Goal: Task Accomplishment & Management: Manage account settings

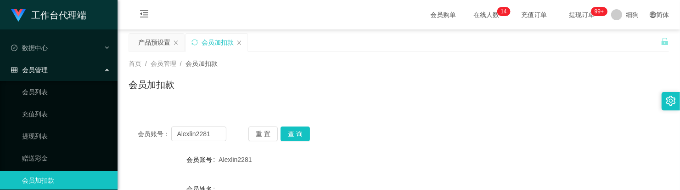
scroll to position [57, 0]
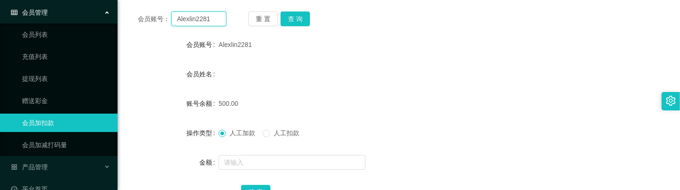
drag, startPoint x: 217, startPoint y: 22, endPoint x: 125, endPoint y: 20, distance: 91.9
click at [125, 20] on main "关闭左侧 关闭右侧 关闭其它 刷新页面 产品预设置 会员加扣款 首页 / 会员管理 / 会员加扣款 / 会员加扣款 会员账号： Alexlin2281 重 置…" at bounding box center [399, 146] width 563 height 462
paste input "Kenixthee"
type input "Kenixthee"
drag, startPoint x: 302, startPoint y: 22, endPoint x: 301, endPoint y: 28, distance: 6.5
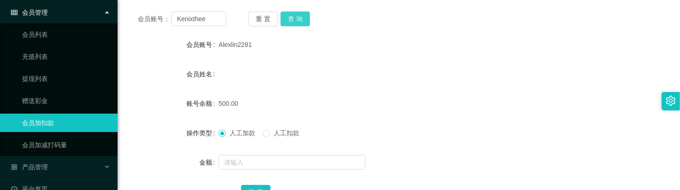
click at [302, 22] on button "查 询" at bounding box center [295, 18] width 29 height 15
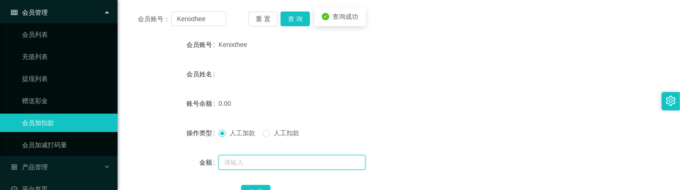
click at [235, 155] on input "text" at bounding box center [292, 162] width 147 height 15
type input "100"
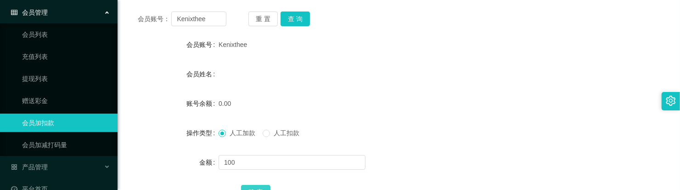
click at [259, 187] on button "确 定" at bounding box center [255, 192] width 29 height 15
click at [321, 77] on div "会员姓名" at bounding box center [399, 74] width 541 height 18
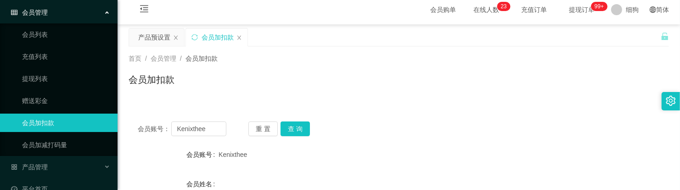
scroll to position [0, 0]
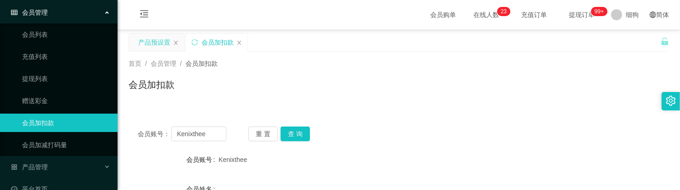
click at [161, 39] on div "产品预设置" at bounding box center [154, 42] width 32 height 17
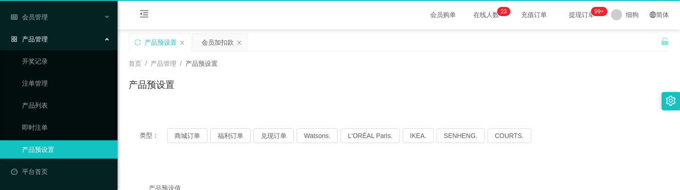
scroll to position [52, 0]
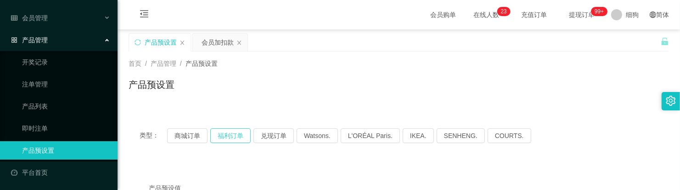
click at [236, 138] on button "福利订单" at bounding box center [230, 135] width 40 height 15
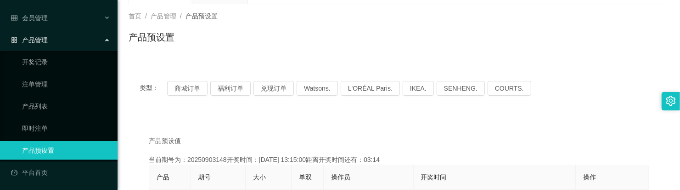
scroll to position [0, 0]
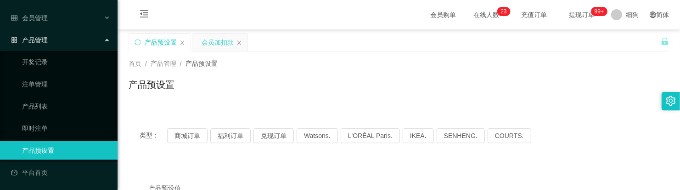
click at [214, 47] on div "会员加扣款" at bounding box center [218, 42] width 32 height 17
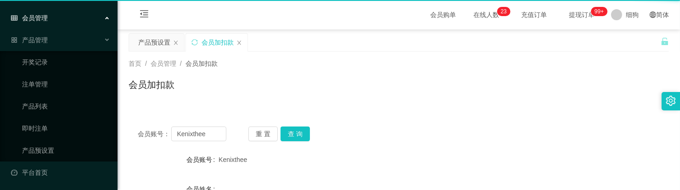
scroll to position [57, 0]
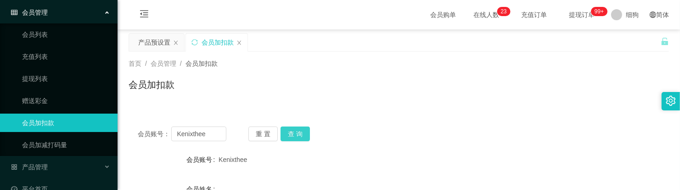
click at [296, 134] on button "查 询" at bounding box center [295, 133] width 29 height 15
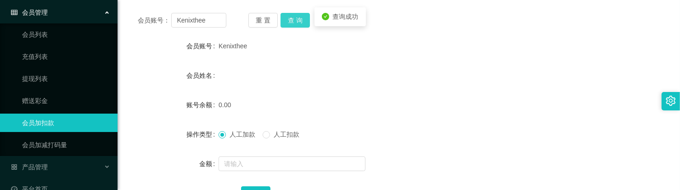
scroll to position [115, 0]
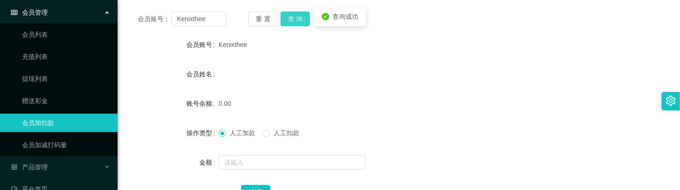
click at [289, 24] on button "查 询" at bounding box center [295, 18] width 29 height 15
drag, startPoint x: 248, startPoint y: 153, endPoint x: 249, endPoint y: 158, distance: 4.7
click at [248, 153] on div at bounding box center [376, 162] width 315 height 18
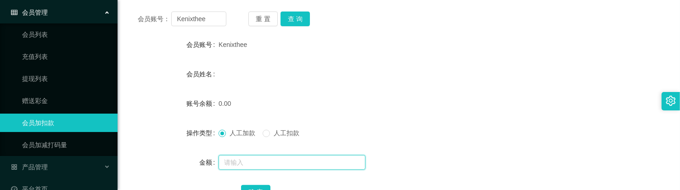
click at [249, 158] on input "text" at bounding box center [292, 162] width 147 height 15
type input "100"
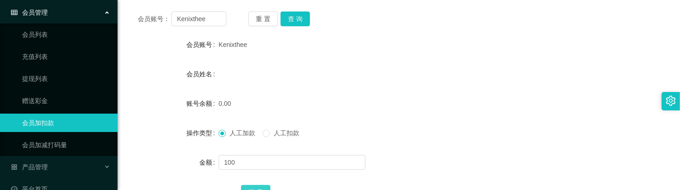
click at [252, 187] on button "确 定" at bounding box center [255, 192] width 29 height 15
click at [297, 25] on button "查 询" at bounding box center [295, 18] width 29 height 15
click at [294, 19] on button "查 询" at bounding box center [295, 18] width 29 height 15
click at [295, 23] on button "查 询" at bounding box center [295, 18] width 29 height 15
click at [304, 19] on button "查 询" at bounding box center [295, 18] width 29 height 15
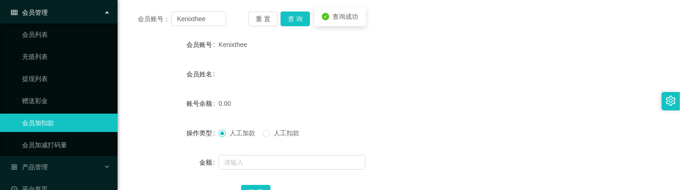
click at [302, 26] on div "会员账号： Kenixthee 重 置 查 询 会员账号 Kenixthee 会员姓名 账号余额 0.00 操作类型 人工加款 人工扣款 金额 确 定" at bounding box center [399, 111] width 541 height 219
click at [294, 19] on button "查 询" at bounding box center [295, 18] width 29 height 15
click at [304, 22] on button "查 询" at bounding box center [295, 18] width 29 height 15
click at [290, 22] on button "查 询" at bounding box center [295, 18] width 29 height 15
click at [292, 21] on button "查 询" at bounding box center [295, 18] width 29 height 15
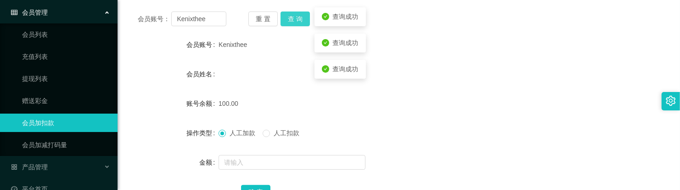
click at [292, 21] on button "查 询" at bounding box center [295, 18] width 29 height 15
click at [295, 22] on button "查 询" at bounding box center [295, 18] width 29 height 15
click at [294, 22] on button "查 询" at bounding box center [295, 18] width 29 height 15
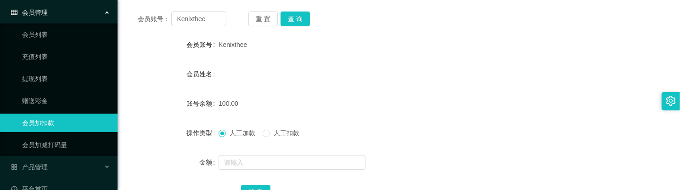
click at [293, 28] on div "会员账号： Kenixthee 重 置 查 询 会员账号 Kenixthee 会员姓名 账号余额 100.00 操作类型 人工加款 人工扣款 金额 确 定" at bounding box center [399, 111] width 541 height 219
click at [299, 22] on button "查 询" at bounding box center [295, 18] width 29 height 15
click at [298, 24] on button "查 询" at bounding box center [295, 18] width 29 height 15
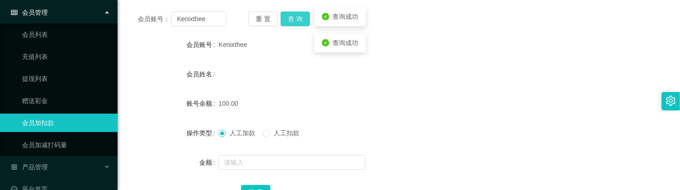
click at [295, 22] on button "查 询" at bounding box center [295, 18] width 29 height 15
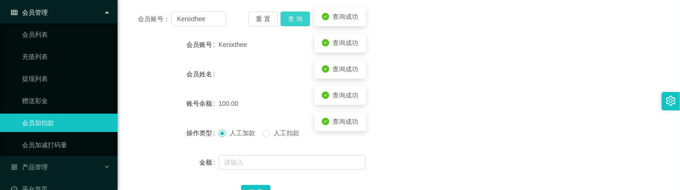
click at [293, 21] on button "查 询" at bounding box center [295, 18] width 29 height 15
click at [293, 21] on button "查 询" at bounding box center [300, 18] width 39 height 15
click at [293, 21] on button "查 询" at bounding box center [295, 18] width 29 height 15
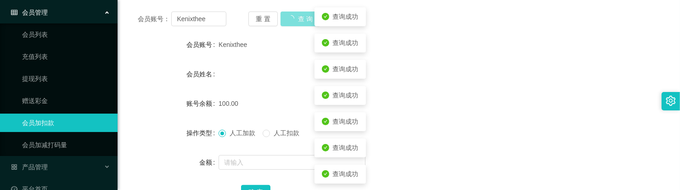
click at [293, 21] on button "查 询" at bounding box center [300, 18] width 39 height 15
click at [293, 20] on button "查 询" at bounding box center [295, 18] width 29 height 15
click at [293, 19] on button "查 询" at bounding box center [295, 18] width 29 height 15
click at [293, 19] on div "重 置 查 询" at bounding box center [292, 18] width 89 height 15
click at [293, 19] on button "查 询" at bounding box center [295, 18] width 29 height 15
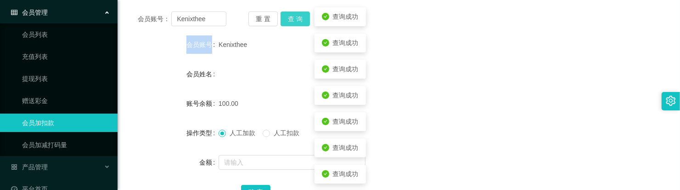
click at [293, 19] on div "重 置 查 询" at bounding box center [292, 18] width 89 height 15
click at [293, 19] on button "查 询" at bounding box center [295, 18] width 29 height 15
click at [293, 19] on div "重 置 查 询" at bounding box center [292, 18] width 89 height 15
click at [293, 19] on button "查 询" at bounding box center [295, 18] width 29 height 15
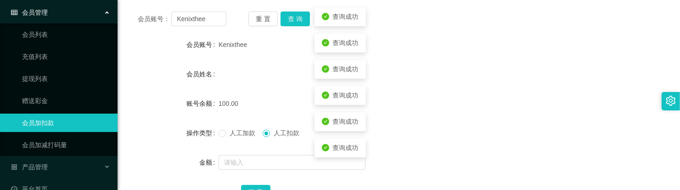
click at [228, 136] on label "人工加款" at bounding box center [239, 133] width 40 height 10
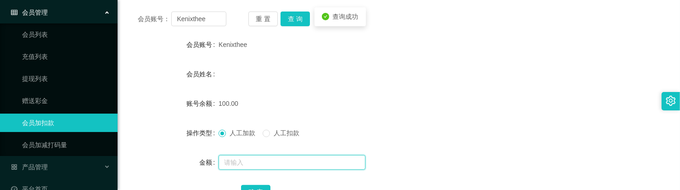
click at [265, 155] on input "text" at bounding box center [292, 162] width 147 height 15
type input "50"
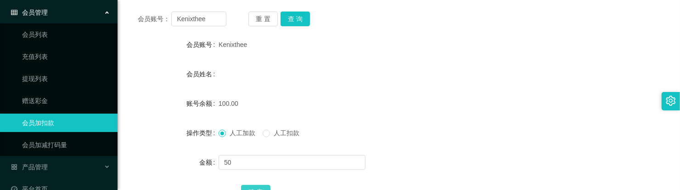
click at [260, 184] on div "确 定" at bounding box center [398, 191] width 315 height 18
click at [259, 185] on button "确 定" at bounding box center [255, 192] width 29 height 15
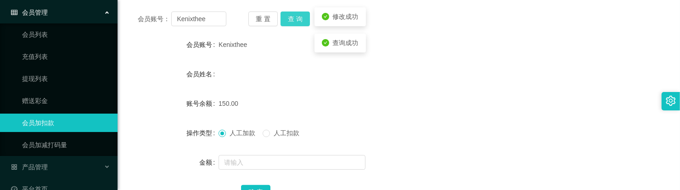
click at [297, 25] on button "查 询" at bounding box center [295, 18] width 29 height 15
click at [288, 23] on button "查 询" at bounding box center [295, 18] width 29 height 15
click at [285, 17] on button "查 询" at bounding box center [295, 18] width 29 height 15
click at [304, 25] on button "查 询" at bounding box center [295, 18] width 29 height 15
click at [303, 23] on button "查 询" at bounding box center [295, 18] width 29 height 15
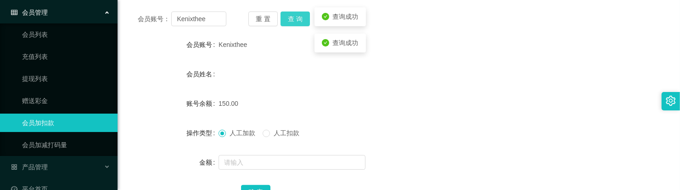
click at [303, 23] on button "查 询" at bounding box center [295, 18] width 29 height 15
click at [301, 23] on button "查 询" at bounding box center [295, 18] width 29 height 15
click at [291, 16] on button "查 询" at bounding box center [295, 18] width 29 height 15
click at [294, 15] on button "查 询" at bounding box center [295, 18] width 29 height 15
click at [298, 26] on button "查 询" at bounding box center [295, 18] width 29 height 15
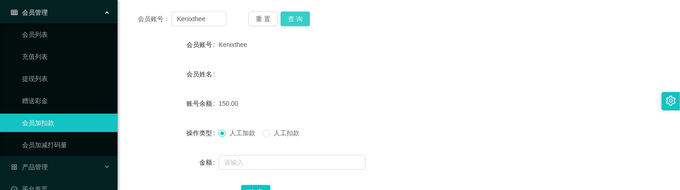
click at [299, 15] on button "查 询" at bounding box center [295, 18] width 29 height 15
click at [282, 132] on span "人工扣款" at bounding box center [286, 132] width 33 height 7
click at [279, 153] on div at bounding box center [376, 162] width 315 height 18
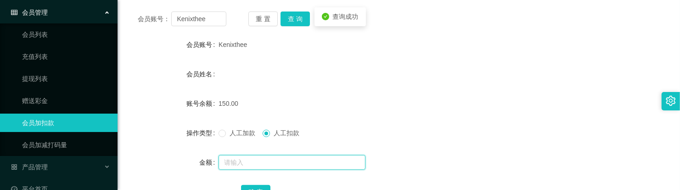
click at [279, 158] on input "text" at bounding box center [292, 162] width 147 height 15
type input "150"
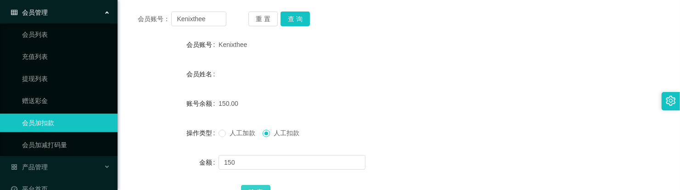
click at [263, 185] on button "确 定" at bounding box center [255, 192] width 29 height 15
drag, startPoint x: 221, startPoint y: 15, endPoint x: 137, endPoint y: 10, distance: 84.2
click at [120, 8] on main "关闭左侧 关闭右侧 关闭其它 刷新页面 产品预设置 会员加扣款 首页 / 会员管理 / 会员加扣款 / 会员加扣款 会员账号： Kenixthee 重 置 查…" at bounding box center [399, 146] width 563 height 462
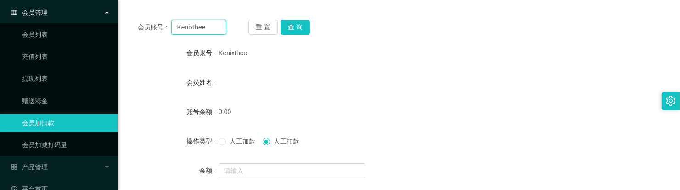
paste input "90096242"
type input "90096242"
click at [309, 32] on div "重 置 查 询" at bounding box center [292, 27] width 89 height 15
click at [305, 32] on button "查 询" at bounding box center [295, 27] width 29 height 15
click at [242, 145] on label "人工加款" at bounding box center [239, 141] width 40 height 10
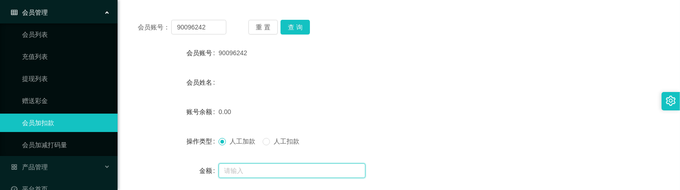
drag, startPoint x: 245, startPoint y: 163, endPoint x: 247, endPoint y: 169, distance: 5.5
click at [245, 163] on input "text" at bounding box center [292, 170] width 147 height 15
type input "100"
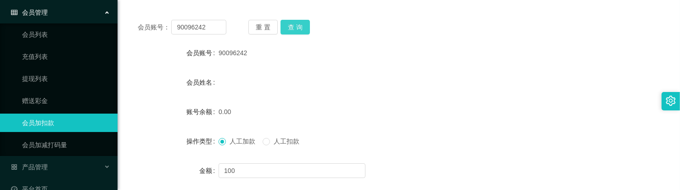
drag, startPoint x: 303, startPoint y: 29, endPoint x: 274, endPoint y: 46, distance: 33.8
click at [303, 29] on button "查 询" at bounding box center [295, 27] width 29 height 15
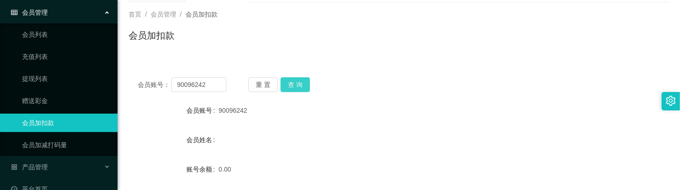
click at [306, 82] on button "查 询" at bounding box center [295, 84] width 29 height 15
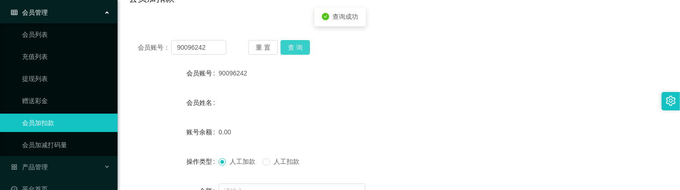
scroll to position [107, 0]
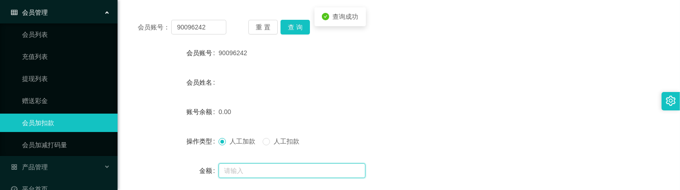
click at [253, 167] on input "text" at bounding box center [292, 170] width 147 height 15
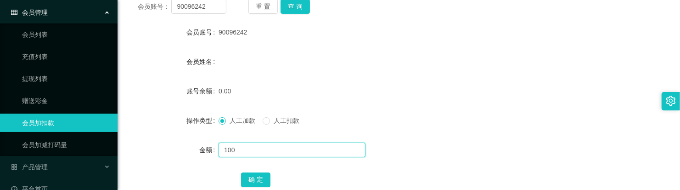
scroll to position [164, 0]
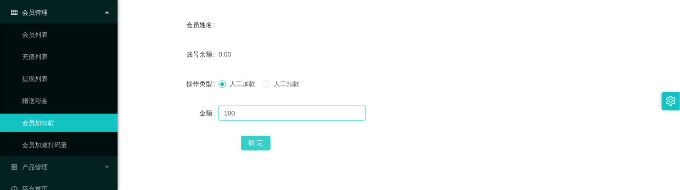
type input "100"
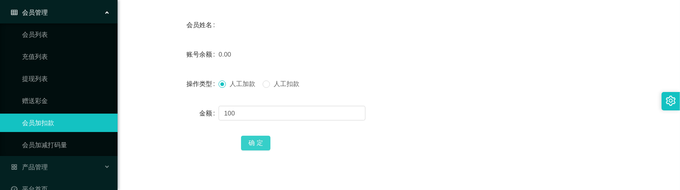
click at [258, 144] on button "确 定" at bounding box center [255, 142] width 29 height 15
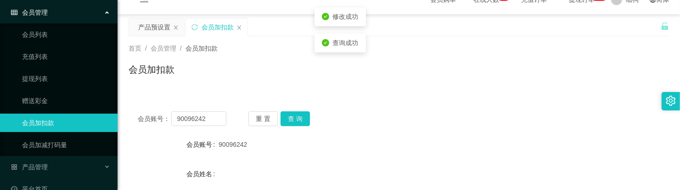
scroll to position [0, 0]
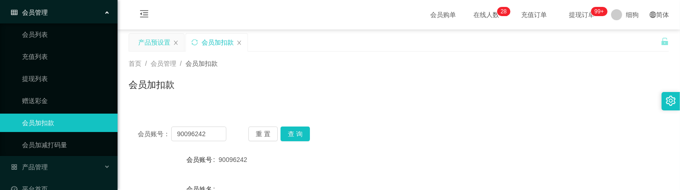
click at [158, 45] on div "产品预设置" at bounding box center [154, 42] width 32 height 17
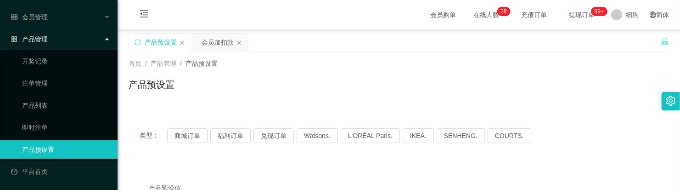
scroll to position [52, 0]
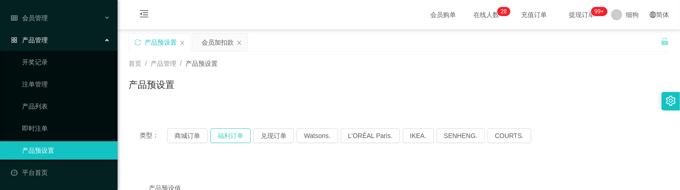
click at [227, 129] on button "福利订单" at bounding box center [230, 135] width 40 height 15
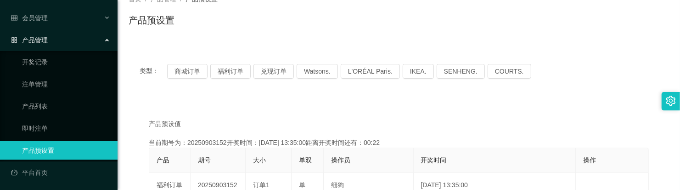
scroll to position [0, 0]
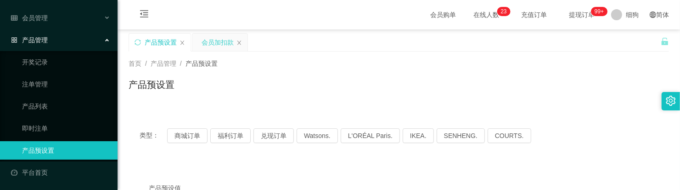
click at [204, 45] on div "会员加扣款" at bounding box center [218, 42] width 32 height 17
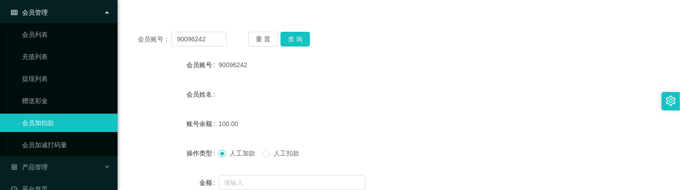
scroll to position [115, 0]
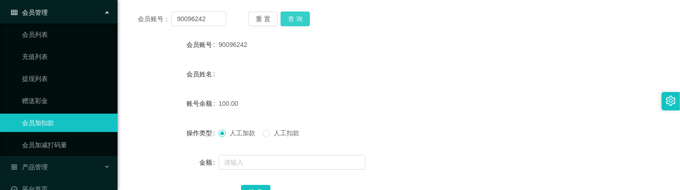
click at [298, 23] on button "查 询" at bounding box center [295, 18] width 29 height 15
click at [283, 15] on button "查 询" at bounding box center [295, 18] width 29 height 15
click at [338, 74] on div "会员姓名" at bounding box center [399, 74] width 541 height 18
click at [295, 21] on button "查 询" at bounding box center [295, 18] width 29 height 15
click at [272, 135] on span "人工扣款" at bounding box center [286, 132] width 33 height 7
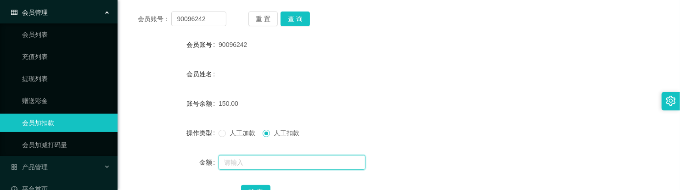
drag, startPoint x: 277, startPoint y: 164, endPoint x: 270, endPoint y: 169, distance: 8.4
click at [277, 164] on input "text" at bounding box center [292, 162] width 147 height 15
type input "150"
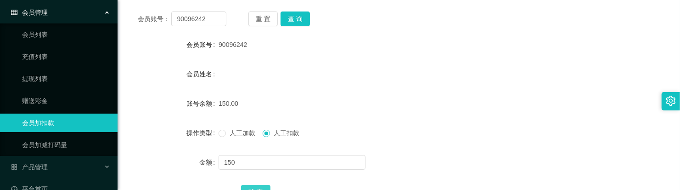
click at [260, 187] on button "确 定" at bounding box center [255, 192] width 29 height 15
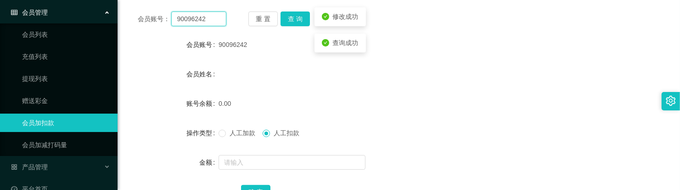
drag, startPoint x: 210, startPoint y: 19, endPoint x: 104, endPoint y: 12, distance: 106.3
click at [104, 12] on section "工作台代理端 数据中心 会员管理 会员列表 充值列表 提现列表 赠送彩金 会员加扣款 会员加减打码量 产品管理 开奖记录 注单管理 产品列表 即时注单 产品预…" at bounding box center [340, 152] width 680 height 534
paste input "Qian10"
type input "Qian10"
drag, startPoint x: 293, startPoint y: 19, endPoint x: 283, endPoint y: 32, distance: 15.8
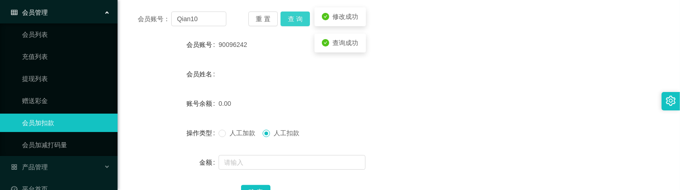
click at [293, 19] on button "查 询" at bounding box center [295, 18] width 29 height 15
click at [226, 135] on span "人工加款" at bounding box center [242, 132] width 33 height 7
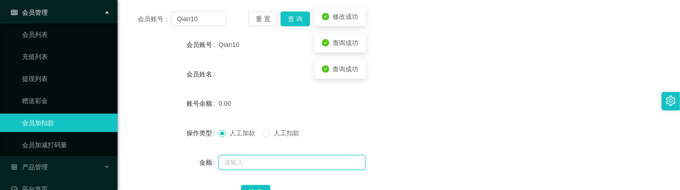
click at [240, 157] on input "text" at bounding box center [292, 162] width 147 height 15
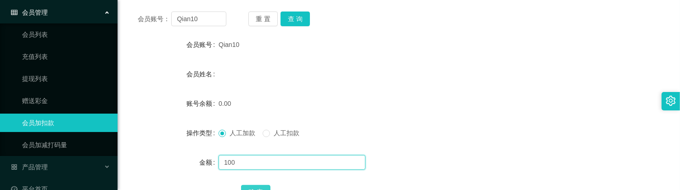
type input "100"
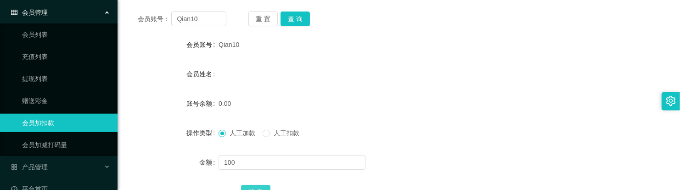
click at [258, 187] on button "确 定" at bounding box center [255, 192] width 29 height 15
drag, startPoint x: 212, startPoint y: 23, endPoint x: 138, endPoint y: 23, distance: 73.5
click at [136, 22] on div "会员账号： Qian10 重 置 查 询" at bounding box center [399, 18] width 541 height 15
paste input "Matchalattae"
type input "Matchalattae"
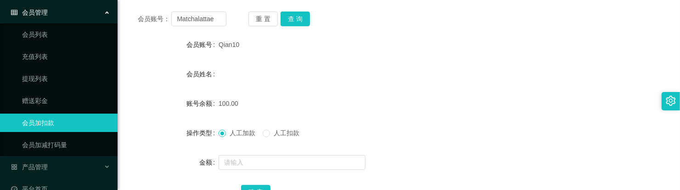
click at [311, 31] on div "会员账号： Matchalattae 重 置 查 询 会员账号 Qian10 会员姓名 账号余额 100.00 操作类型 人工加款 人工扣款 金额 确 定" at bounding box center [399, 111] width 541 height 219
click at [308, 25] on button "查 询" at bounding box center [295, 18] width 29 height 15
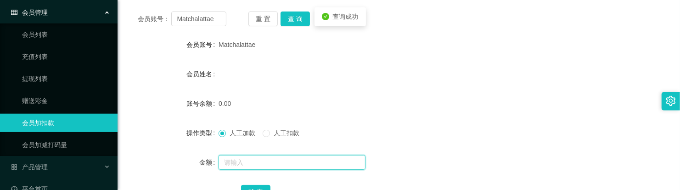
click at [240, 156] on input "text" at bounding box center [292, 162] width 147 height 15
type input "100"
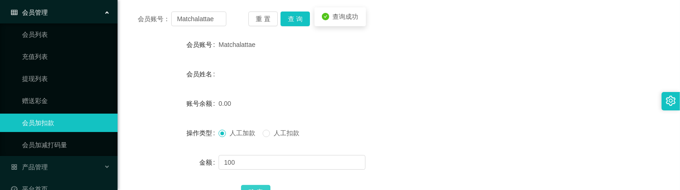
click at [259, 189] on button "确 定" at bounding box center [255, 192] width 29 height 15
click at [269, 63] on form "会员账号 Matchalattae 会员姓名 账号余额 100.00 操作类型 人工加款 人工扣款 金额 确 定" at bounding box center [399, 117] width 541 height 165
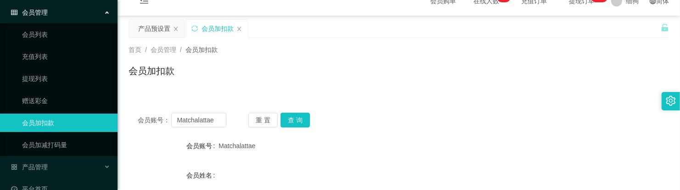
scroll to position [0, 0]
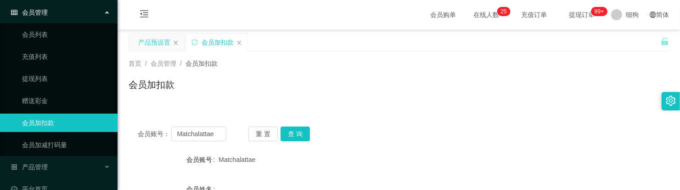
click at [163, 45] on div "产品预设置" at bounding box center [154, 42] width 32 height 17
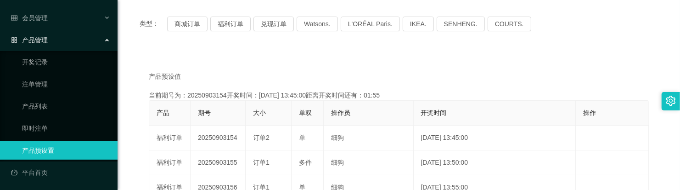
scroll to position [115, 0]
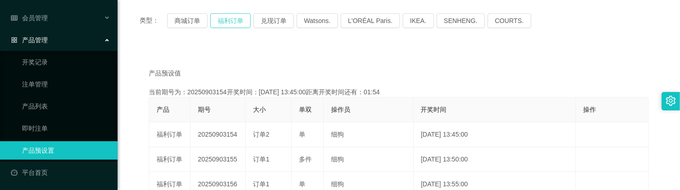
click at [230, 17] on button "福利订单" at bounding box center [230, 20] width 40 height 15
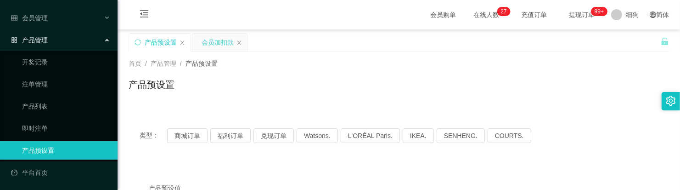
click at [210, 44] on div "会员加扣款" at bounding box center [218, 42] width 32 height 17
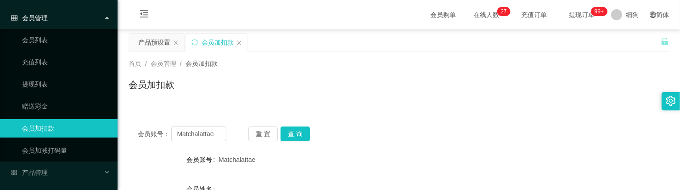
scroll to position [57, 0]
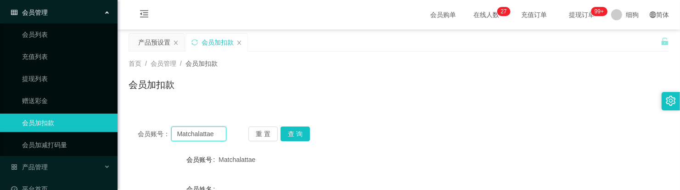
drag, startPoint x: 220, startPoint y: 135, endPoint x: 143, endPoint y: 133, distance: 76.7
click at [143, 133] on div "会员账号： Matchalattae" at bounding box center [182, 133] width 89 height 15
paste input "Qian10"
type input "Qian10"
drag, startPoint x: 302, startPoint y: 135, endPoint x: 305, endPoint y: 131, distance: 4.9
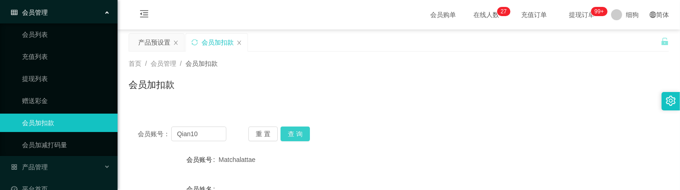
click at [302, 135] on button "查 询" at bounding box center [295, 133] width 29 height 15
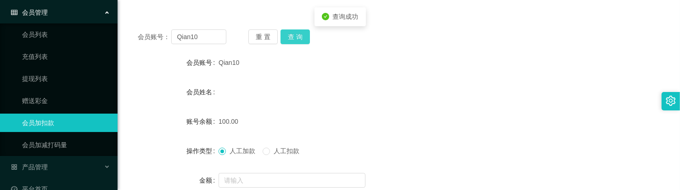
scroll to position [115, 0]
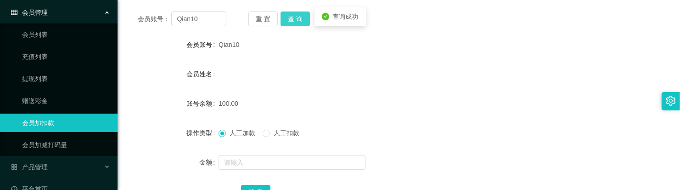
click at [291, 24] on button "查 询" at bounding box center [295, 18] width 29 height 15
click at [288, 19] on button "查 询" at bounding box center [295, 18] width 29 height 15
drag, startPoint x: 270, startPoint y: 131, endPoint x: 263, endPoint y: 158, distance: 28.1
click at [270, 132] on span at bounding box center [266, 133] width 7 height 7
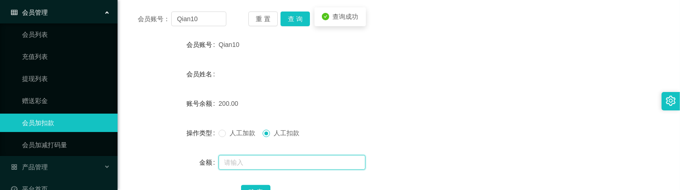
click at [262, 162] on input "text" at bounding box center [292, 162] width 147 height 15
type input "50"
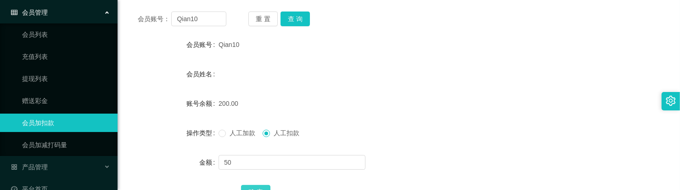
click at [263, 186] on button "确 定" at bounding box center [255, 192] width 29 height 15
click at [297, 27] on div "会员账号： Qian10 重 置 查 询 会员账号 Qian10 会员姓名 账号余额 150.00 操作类型 人工加款 人工扣款 金额 确 定" at bounding box center [399, 111] width 541 height 219
click at [302, 17] on button "查 询" at bounding box center [295, 18] width 29 height 15
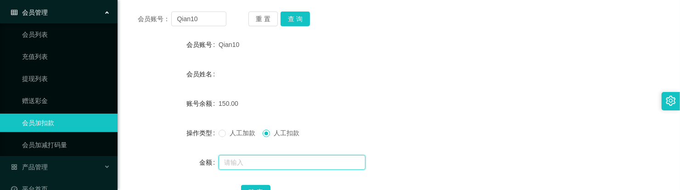
click at [265, 160] on input "text" at bounding box center [292, 162] width 147 height 15
type input "150"
drag, startPoint x: 274, startPoint y: 164, endPoint x: 269, endPoint y: 170, distance: 8.2
click at [274, 164] on input "150" at bounding box center [292, 162] width 147 height 15
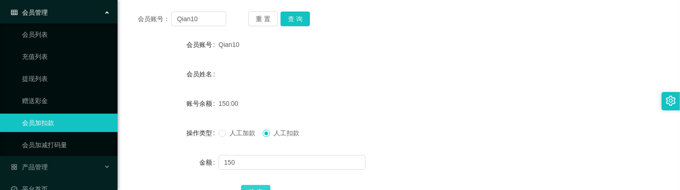
click at [262, 188] on button "确 定" at bounding box center [255, 192] width 29 height 15
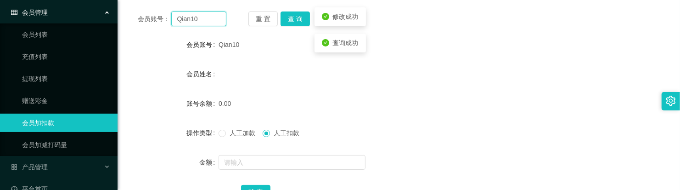
click at [209, 22] on input "Qian10" at bounding box center [198, 18] width 55 height 15
click at [214, 17] on input "Qian10" at bounding box center [198, 18] width 55 height 15
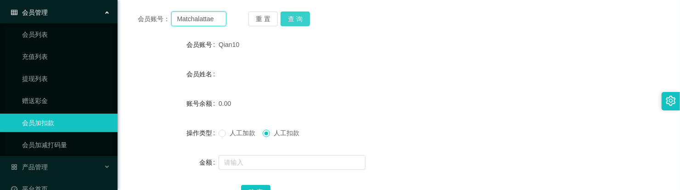
type input "Matchalattae"
click at [298, 19] on button "查 询" at bounding box center [295, 18] width 29 height 15
click at [346, 70] on div "会员姓名" at bounding box center [399, 74] width 541 height 18
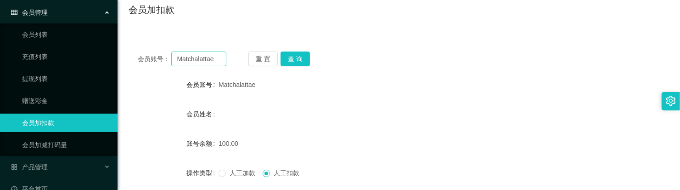
scroll to position [57, 0]
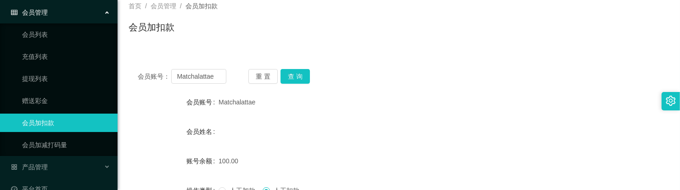
click at [164, 5] on span "会员管理" at bounding box center [164, 5] width 26 height 7
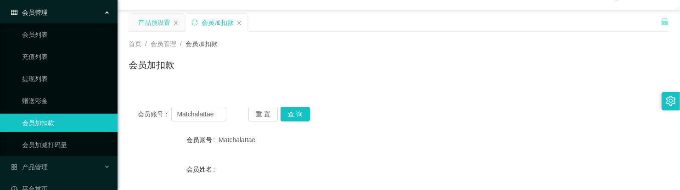
scroll to position [0, 0]
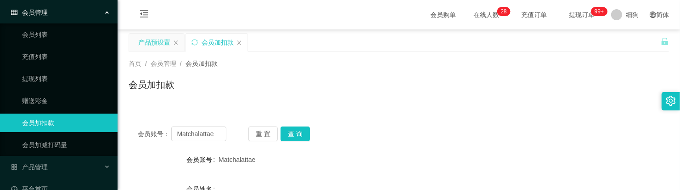
click at [166, 47] on div "产品预设置" at bounding box center [154, 42] width 32 height 17
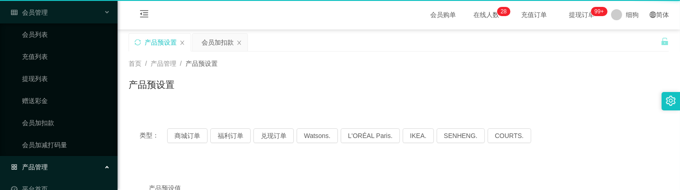
scroll to position [52, 0]
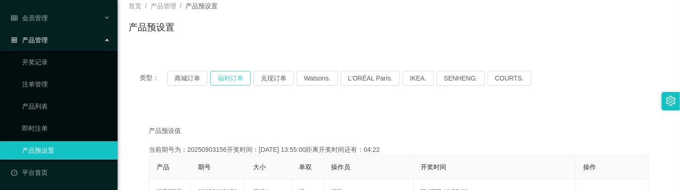
click at [228, 79] on button "福利订单" at bounding box center [230, 78] width 40 height 15
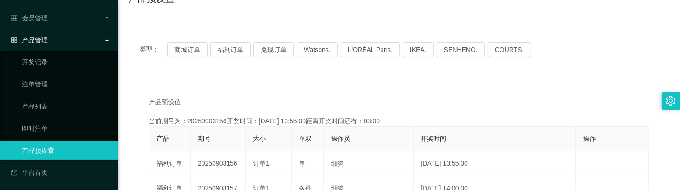
scroll to position [0, 0]
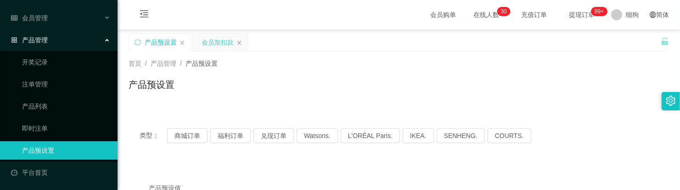
click at [217, 46] on div "会员加扣款" at bounding box center [218, 42] width 32 height 17
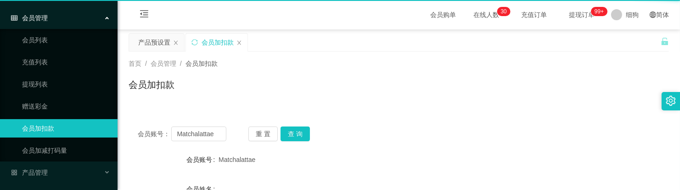
scroll to position [57, 0]
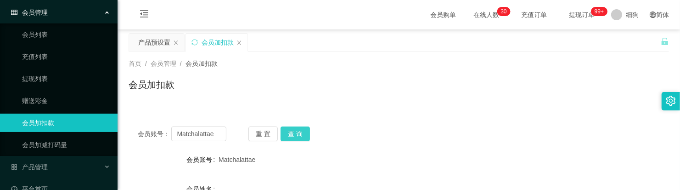
click at [303, 132] on button "查 询" at bounding box center [295, 133] width 29 height 15
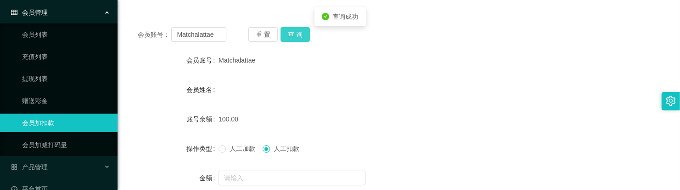
scroll to position [115, 0]
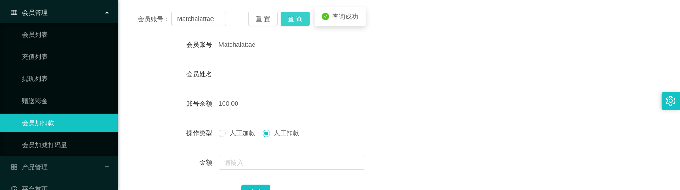
click at [290, 26] on button "查 询" at bounding box center [295, 18] width 29 height 15
click at [298, 19] on button "查 询" at bounding box center [295, 18] width 29 height 15
click at [295, 12] on button "查 询" at bounding box center [295, 18] width 29 height 15
click at [289, 29] on div "会员账号： Matchalattae 重 置 查 询 会员账号 Matchalattae 会员姓名 账号余额 50.00 操作类型 人工加款 人工扣款 金额 …" at bounding box center [399, 111] width 541 height 219
click at [296, 23] on button "查 询" at bounding box center [295, 18] width 29 height 15
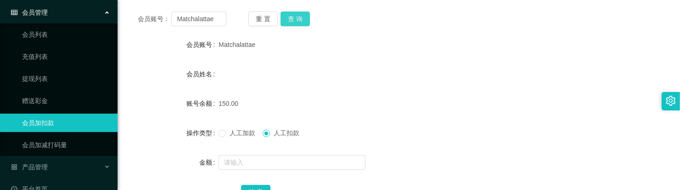
click at [295, 21] on button "查 询" at bounding box center [295, 18] width 29 height 15
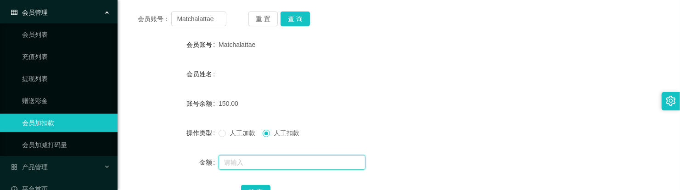
click at [275, 164] on input "text" at bounding box center [292, 162] width 147 height 15
type input "150"
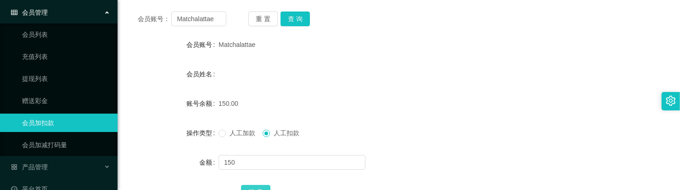
click at [251, 186] on button "确 定" at bounding box center [255, 192] width 29 height 15
drag, startPoint x: 220, startPoint y: 19, endPoint x: 130, endPoint y: 14, distance: 89.7
click at [130, 14] on div "会员账号： Matchalattae 重 置 查 询" at bounding box center [399, 18] width 541 height 15
paste input "Xin196145"
click at [298, 17] on button "查 询" at bounding box center [295, 18] width 29 height 15
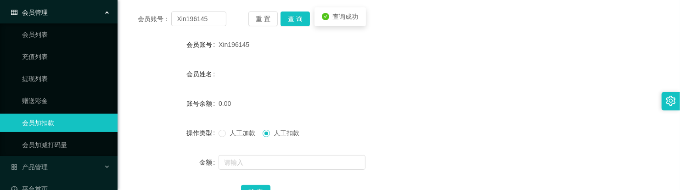
click at [239, 132] on span "人工加款" at bounding box center [242, 132] width 33 height 7
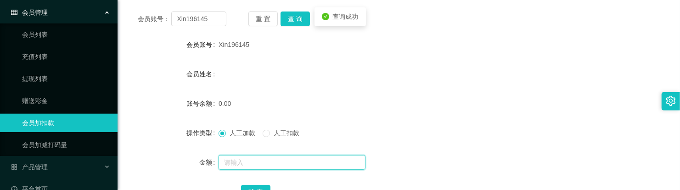
drag, startPoint x: 251, startPoint y: 158, endPoint x: 256, endPoint y: 152, distance: 8.5
click at [251, 158] on input "text" at bounding box center [292, 162] width 147 height 15
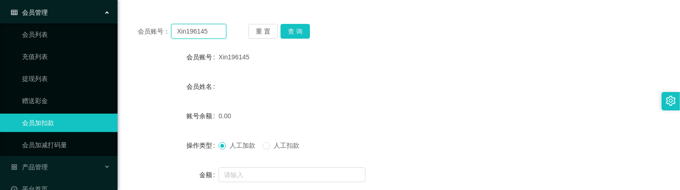
drag, startPoint x: 219, startPoint y: 17, endPoint x: 100, endPoint y: 10, distance: 119.2
click at [100, 10] on section "工作台代理端 数据中心 会员管理 会员列表 充值列表 提现列表 赠送彩金 会员加扣款 会员加减打码量 产品管理 开奖记录 注单管理 产品列表 即时注单 产品预…" at bounding box center [340, 165] width 680 height 534
paste input "Zubac"
type input "Zubac"
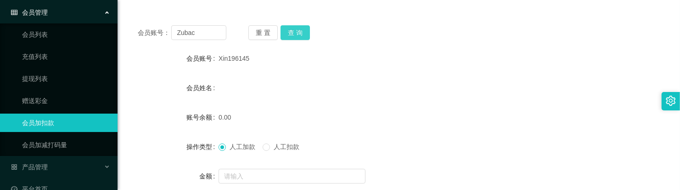
drag, startPoint x: 296, startPoint y: 38, endPoint x: 291, endPoint y: 31, distance: 8.8
click at [296, 38] on button "查 询" at bounding box center [295, 32] width 29 height 15
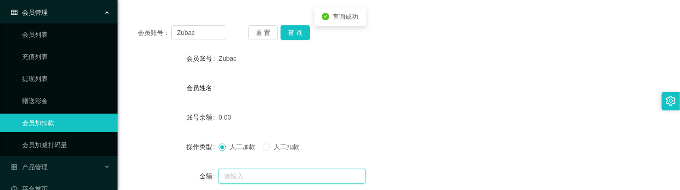
click at [260, 175] on input "text" at bounding box center [292, 176] width 147 height 15
type input "100"
click at [248, 174] on input "100" at bounding box center [292, 176] width 147 height 15
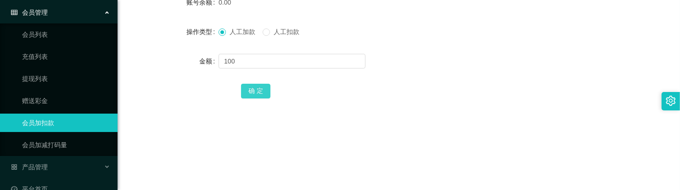
click at [265, 95] on button "确 定" at bounding box center [255, 91] width 29 height 15
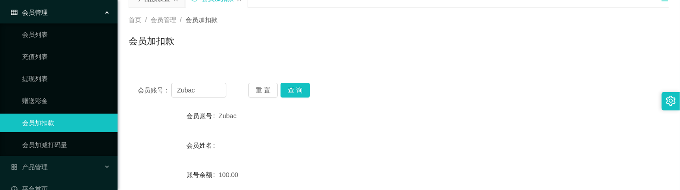
scroll to position [0, 0]
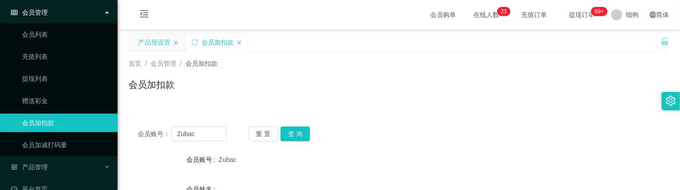
click at [158, 42] on div "产品预设置" at bounding box center [154, 42] width 32 height 17
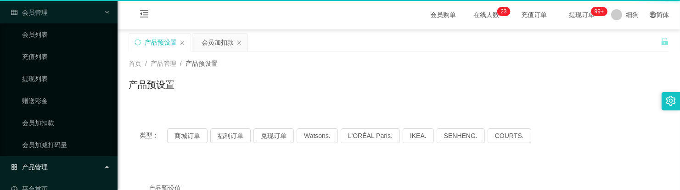
scroll to position [52, 0]
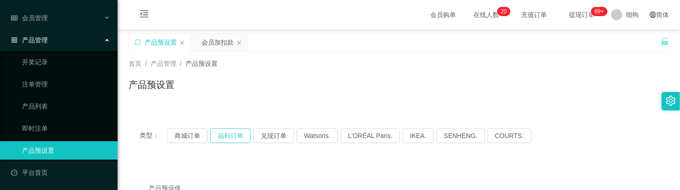
click at [220, 130] on button "福利订单" at bounding box center [230, 135] width 40 height 15
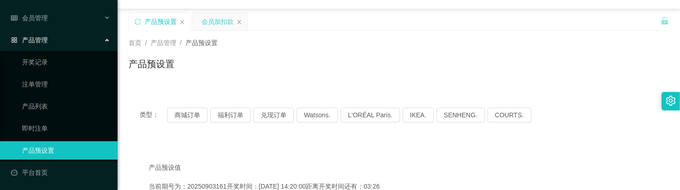
scroll to position [0, 0]
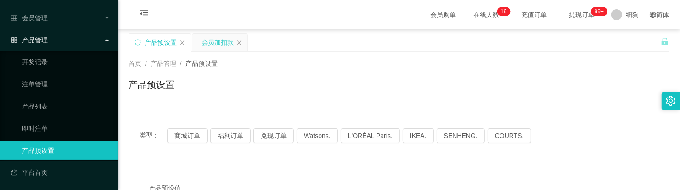
click at [202, 44] on div "会员加扣款" at bounding box center [218, 42] width 32 height 17
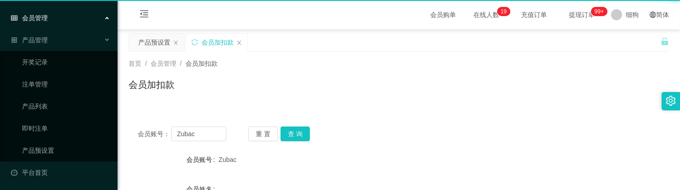
scroll to position [57, 0]
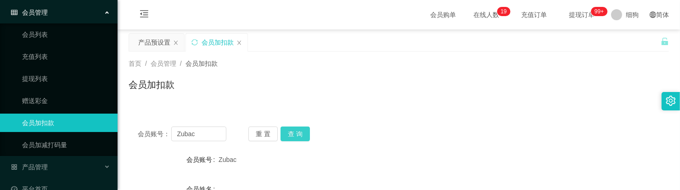
click at [288, 138] on button "查 询" at bounding box center [295, 133] width 29 height 15
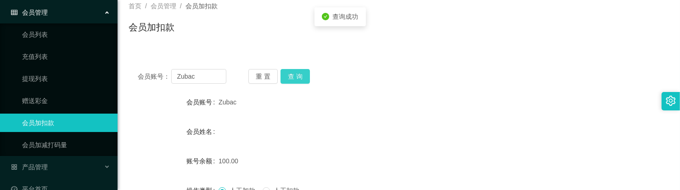
scroll to position [115, 0]
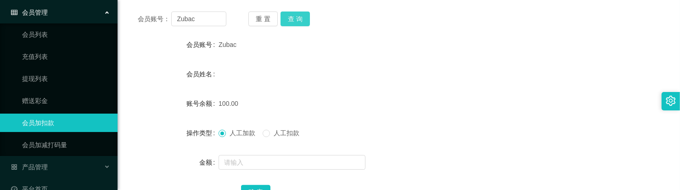
click at [297, 12] on button "查 询" at bounding box center [295, 18] width 29 height 15
click at [292, 25] on button "查 询" at bounding box center [295, 18] width 29 height 15
click at [293, 22] on button "查 询" at bounding box center [295, 18] width 29 height 15
click at [300, 18] on button "查 询" at bounding box center [295, 18] width 29 height 15
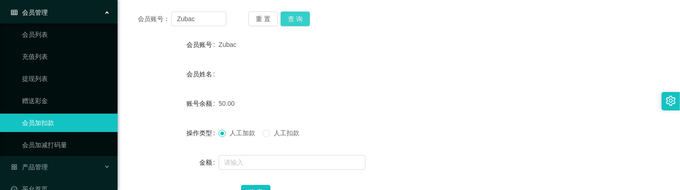
click at [302, 21] on button "查 询" at bounding box center [295, 18] width 29 height 15
click at [301, 23] on button "查 询" at bounding box center [295, 18] width 29 height 15
click at [298, 22] on button "查 询" at bounding box center [295, 18] width 29 height 15
click at [279, 136] on span "人工扣款" at bounding box center [286, 132] width 33 height 7
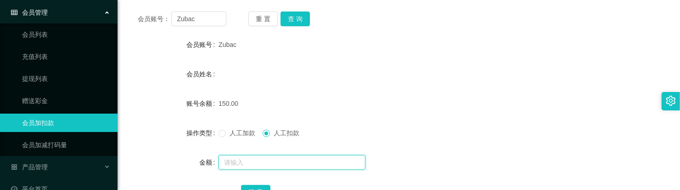
click at [267, 163] on input "text" at bounding box center [292, 162] width 147 height 15
type input "150"
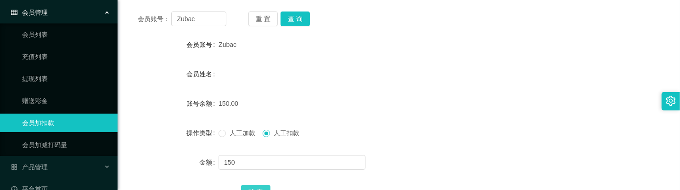
click at [251, 185] on button "确 定" at bounding box center [255, 192] width 29 height 15
drag, startPoint x: 212, startPoint y: 21, endPoint x: 150, endPoint y: 21, distance: 61.5
click at [150, 21] on div "会员账号： Zubac" at bounding box center [182, 18] width 89 height 15
paste input "Lu196145"
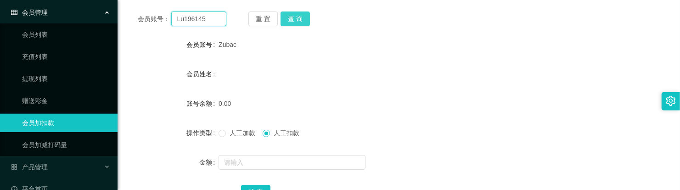
type input "Lu196145"
click at [295, 21] on button "查 询" at bounding box center [295, 18] width 29 height 15
click at [224, 133] on span at bounding box center [222, 133] width 7 height 7
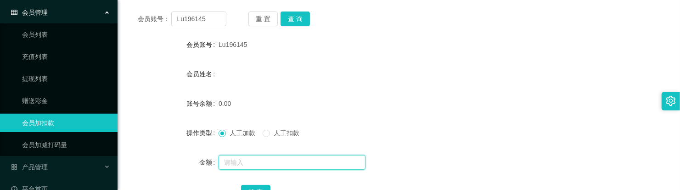
click at [247, 157] on input "text" at bounding box center [292, 162] width 147 height 15
type input "100"
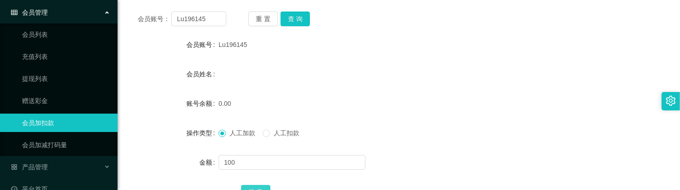
click at [262, 185] on button "确 定" at bounding box center [255, 192] width 29 height 15
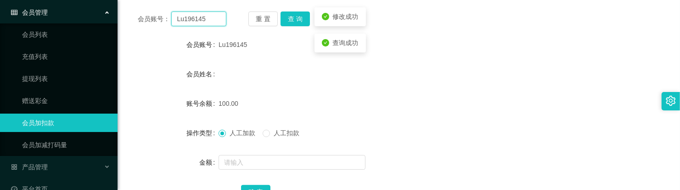
drag, startPoint x: 216, startPoint y: 19, endPoint x: 107, endPoint y: 15, distance: 109.4
click at [107, 15] on section "工作台代理端 数据中心 会员管理 会员列表 充值列表 提现列表 赠送彩金 会员加扣款 会员加减打码量 产品管理 开奖记录 注单管理 产品列表 即时注单 产品预…" at bounding box center [340, 152] width 680 height 534
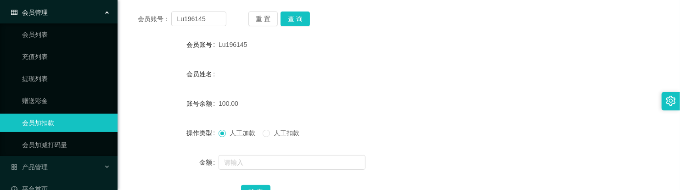
click at [262, 88] on form "会员账号 Lu196145 会员姓名 账号余额 100.00 操作类型 人工加款 人工扣款 金额 确 定" at bounding box center [399, 117] width 541 height 165
click at [350, 101] on div "100.00" at bounding box center [376, 103] width 315 height 18
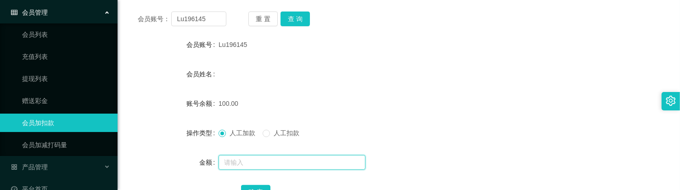
click at [256, 158] on input "text" at bounding box center [292, 162] width 147 height 15
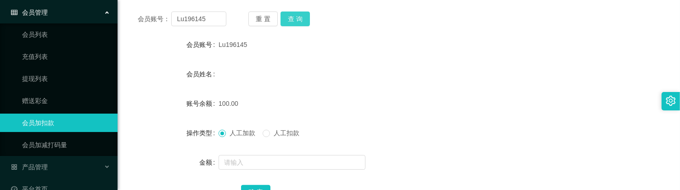
click at [297, 21] on button "查 询" at bounding box center [295, 18] width 29 height 15
drag, startPoint x: 215, startPoint y: 21, endPoint x: 114, endPoint y: 19, distance: 101.0
click at [114, 19] on section "工作台代理端 数据中心 会员管理 会员列表 充值列表 提现列表 赠送彩金 会员加扣款 会员加减打码量 产品管理 开奖记录 注单管理 产品列表 即时注单 产品预…" at bounding box center [340, 152] width 680 height 534
paste input "Kenixthee"
type input "Kenixthee"
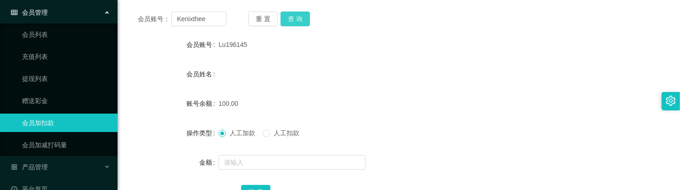
click at [304, 24] on button "查 询" at bounding box center [295, 18] width 29 height 15
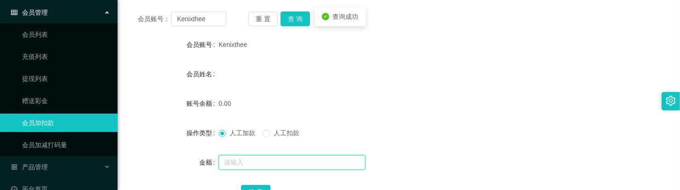
click at [241, 159] on input "text" at bounding box center [292, 162] width 147 height 15
type input "100"
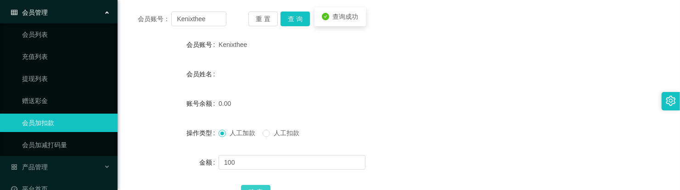
click at [265, 186] on button "确 定" at bounding box center [255, 192] width 29 height 15
drag, startPoint x: 213, startPoint y: 22, endPoint x: 256, endPoint y: 36, distance: 45.9
click at [109, 14] on section "工作台代理端 数据中心 会员管理 会员列表 充值列表 提现列表 赠送彩金 会员加扣款 会员加减打码量 产品管理 开奖记录 注单管理 产品列表 即时注单 产品预…" at bounding box center [340, 152] width 680 height 534
paste input "80662830"
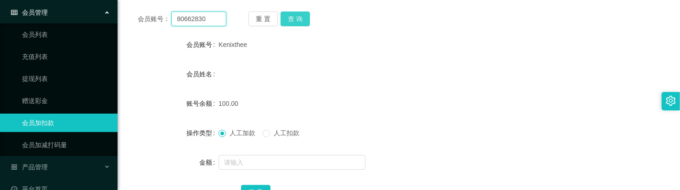
type input "80662830"
click at [307, 22] on button "查 询" at bounding box center [295, 18] width 29 height 15
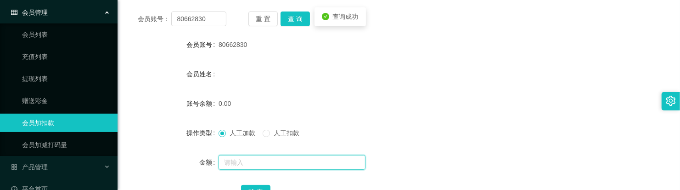
click at [253, 161] on input "text" at bounding box center [292, 162] width 147 height 15
type input "300"
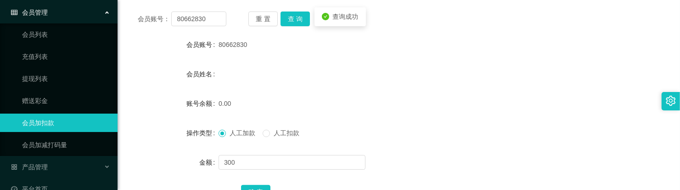
click at [262, 183] on div "确 定" at bounding box center [398, 191] width 315 height 18
drag, startPoint x: 262, startPoint y: 186, endPoint x: 265, endPoint y: 175, distance: 11.0
click at [262, 186] on button "确 定" at bounding box center [255, 192] width 29 height 15
drag, startPoint x: 210, startPoint y: 18, endPoint x: 133, endPoint y: 12, distance: 77.4
click at [133, 12] on div "会员账号： 80662830 重 置 查 询" at bounding box center [399, 18] width 541 height 15
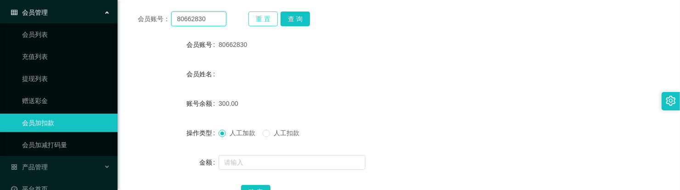
paste input "Qian1"
type input "Qian10"
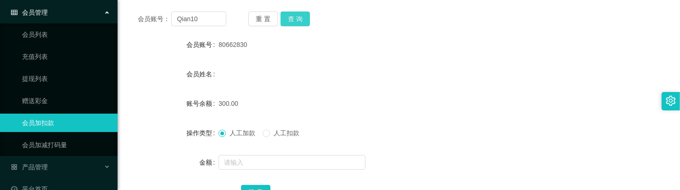
drag, startPoint x: 302, startPoint y: 20, endPoint x: 297, endPoint y: 31, distance: 12.1
click at [302, 20] on button "查 询" at bounding box center [295, 18] width 29 height 15
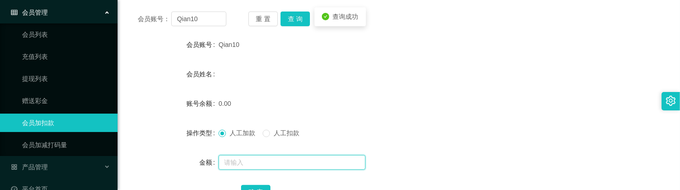
click at [246, 159] on input "text" at bounding box center [292, 162] width 147 height 15
type input "100"
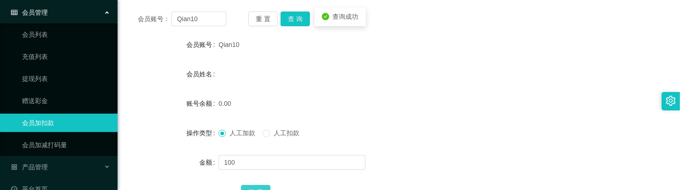
click at [265, 185] on button "确 定" at bounding box center [255, 192] width 29 height 15
click at [300, 23] on button "查 询" at bounding box center [295, 18] width 29 height 15
drag, startPoint x: 373, startPoint y: 70, endPoint x: 375, endPoint y: 39, distance: 30.8
click at [373, 70] on div "会员姓名" at bounding box center [399, 74] width 541 height 18
click at [426, 99] on div "100.00" at bounding box center [376, 103] width 315 height 18
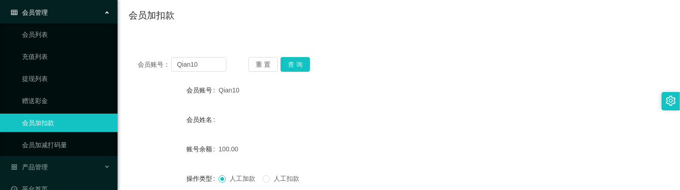
scroll to position [0, 0]
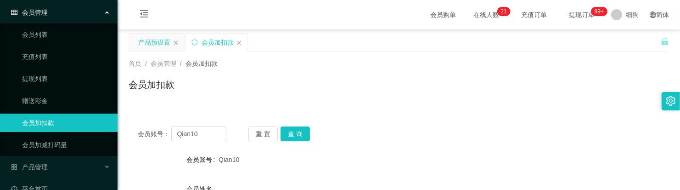
click at [164, 47] on div "产品预设置" at bounding box center [154, 42] width 32 height 17
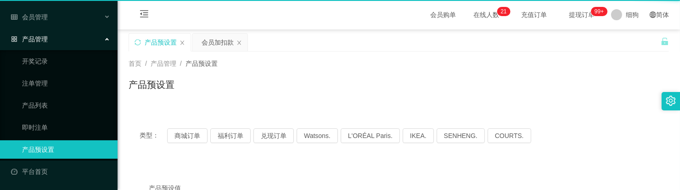
scroll to position [52, 0]
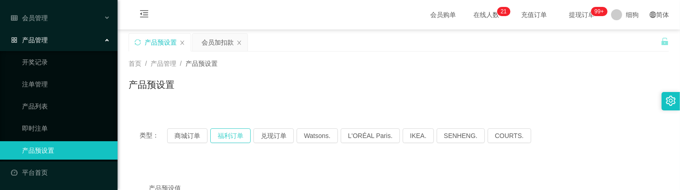
click at [230, 138] on button "福利订单" at bounding box center [230, 135] width 40 height 15
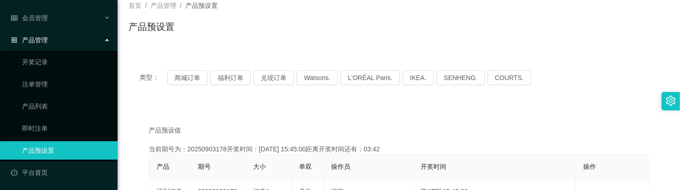
scroll to position [0, 0]
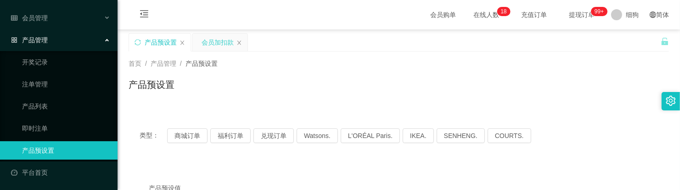
click at [206, 45] on div "会员加扣款" at bounding box center [218, 42] width 32 height 17
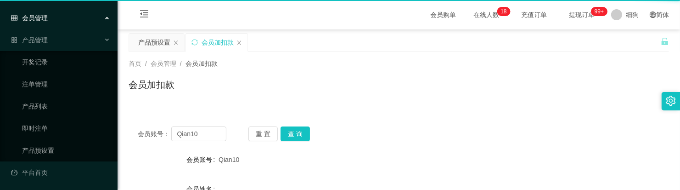
scroll to position [57, 0]
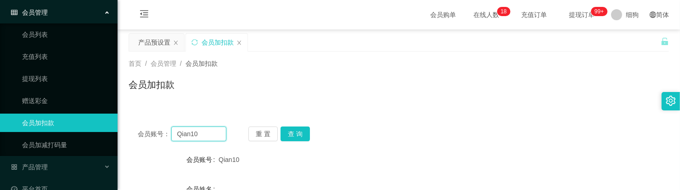
drag, startPoint x: 205, startPoint y: 130, endPoint x: 191, endPoint y: 125, distance: 14.8
paste input "shkxs"
type input "shkxs"
click at [285, 138] on button "查 询" at bounding box center [295, 133] width 29 height 15
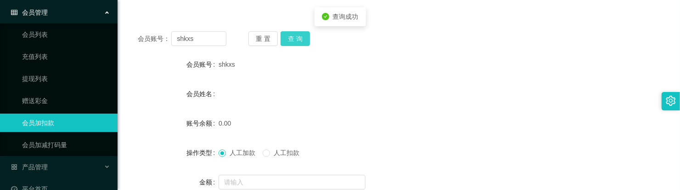
scroll to position [115, 0]
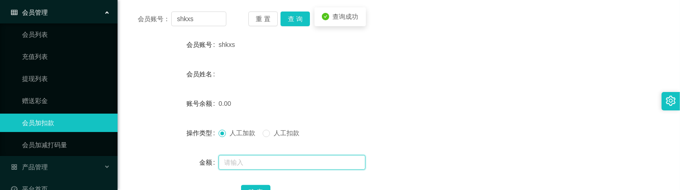
click at [262, 163] on input "text" at bounding box center [292, 162] width 147 height 15
type input "100"
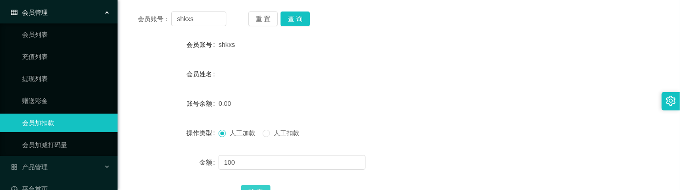
click at [259, 185] on button "确 定" at bounding box center [255, 192] width 29 height 15
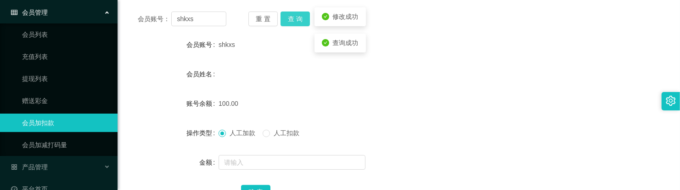
click at [287, 15] on button "查 询" at bounding box center [295, 18] width 29 height 15
click at [297, 25] on button "查 询" at bounding box center [295, 18] width 29 height 15
click at [297, 23] on button "查 询" at bounding box center [295, 18] width 29 height 15
click at [297, 22] on button "查 询" at bounding box center [295, 18] width 29 height 15
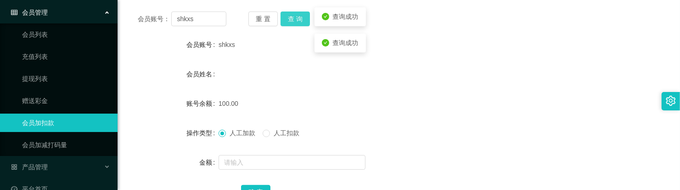
click at [297, 22] on button "查 询" at bounding box center [295, 18] width 29 height 15
click at [291, 17] on button "查 询" at bounding box center [295, 18] width 29 height 15
click at [296, 24] on button "查 询" at bounding box center [295, 18] width 29 height 15
click at [294, 13] on button "查 询" at bounding box center [295, 18] width 29 height 15
click at [300, 19] on button "查 询" at bounding box center [295, 18] width 29 height 15
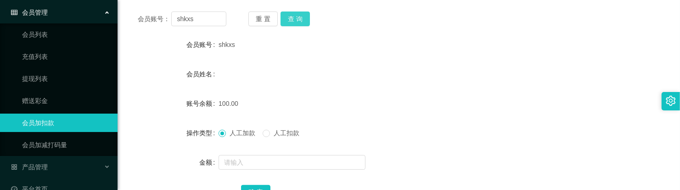
click at [302, 14] on button "查 询" at bounding box center [295, 18] width 29 height 15
click at [294, 17] on button "查 询" at bounding box center [295, 18] width 29 height 15
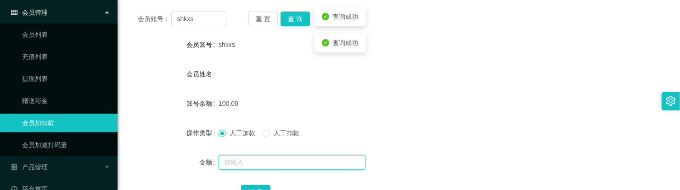
click at [259, 159] on input "text" at bounding box center [292, 162] width 147 height 15
type input "50"
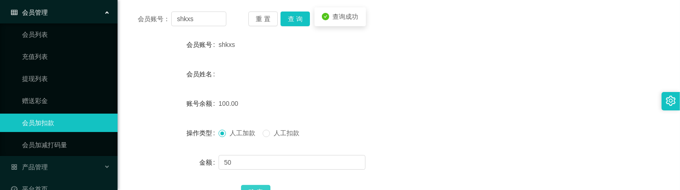
click at [263, 185] on button "确 定" at bounding box center [255, 192] width 29 height 15
click at [301, 24] on button "查 询" at bounding box center [295, 18] width 29 height 15
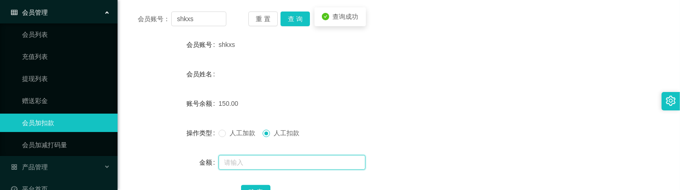
click at [262, 157] on input "text" at bounding box center [292, 162] width 147 height 15
type input "150"
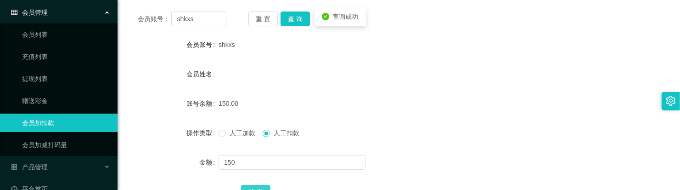
drag, startPoint x: 255, startPoint y: 185, endPoint x: 260, endPoint y: 177, distance: 9.3
click at [255, 185] on button "确 定" at bounding box center [255, 192] width 29 height 15
click at [315, 93] on form "会员账号 shkxs 会员姓名 账号余额 0.00 操作类型 人工加款 人工扣款 金额 确 定" at bounding box center [399, 117] width 541 height 165
drag, startPoint x: 214, startPoint y: 22, endPoint x: 173, endPoint y: 26, distance: 40.6
click at [124, 17] on main "关闭左侧 关闭右侧 关闭其它 刷新页面 产品预设置 会员加扣款 首页 / 会员管理 / 会员加扣款 / 会员加扣款 会员账号： shkxs 重 置 查 询 会…" at bounding box center [399, 146] width 563 height 462
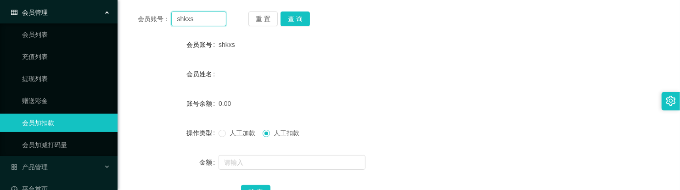
paste input "90096242"
type input "90096242"
drag, startPoint x: 295, startPoint y: 22, endPoint x: 288, endPoint y: 43, distance: 22.2
click at [295, 22] on button "查 询" at bounding box center [295, 18] width 29 height 15
click at [241, 136] on label "人工加款" at bounding box center [239, 133] width 40 height 10
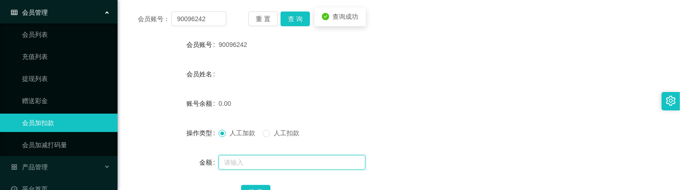
click at [262, 162] on input "text" at bounding box center [292, 162] width 147 height 15
click at [247, 162] on input "text" at bounding box center [292, 162] width 147 height 15
type input "100"
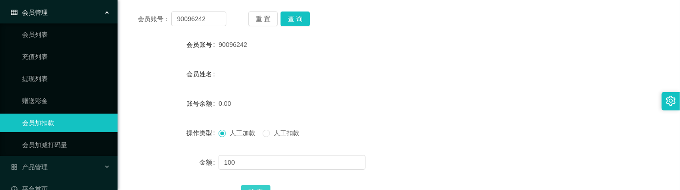
click at [252, 185] on button "确 定" at bounding box center [255, 192] width 29 height 15
click at [291, 25] on button "查 询" at bounding box center [295, 18] width 29 height 15
click at [269, 136] on span at bounding box center [266, 133] width 7 height 7
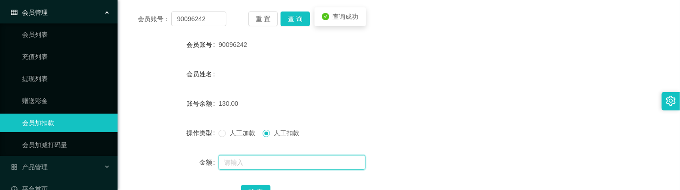
click at [259, 165] on input "text" at bounding box center [292, 162] width 147 height 15
type input "130"
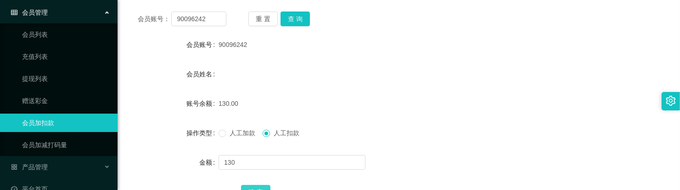
click at [264, 185] on button "确 定" at bounding box center [255, 192] width 29 height 15
drag, startPoint x: 210, startPoint y: 19, endPoint x: 147, endPoint y: 12, distance: 63.3
click at [147, 12] on div "会员账号： 90096242" at bounding box center [182, 18] width 89 height 15
paste input "Kenixthee"
type input "Kenixthee"
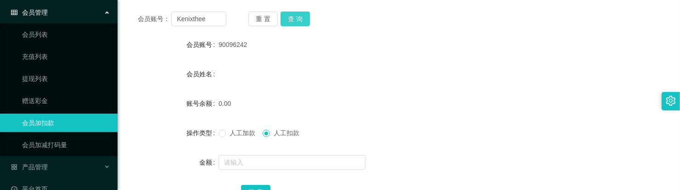
drag, startPoint x: 286, startPoint y: 15, endPoint x: 285, endPoint y: 21, distance: 6.0
click at [286, 15] on button "查 询" at bounding box center [295, 18] width 29 height 15
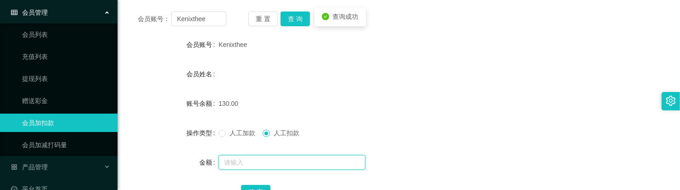
click at [260, 159] on input "text" at bounding box center [292, 162] width 147 height 15
type input "130"
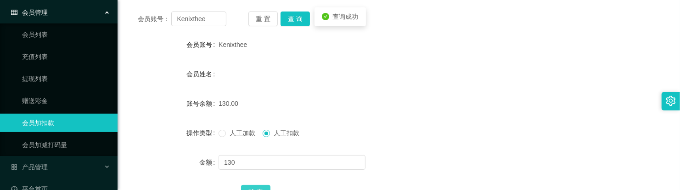
click at [256, 186] on div "确 定" at bounding box center [398, 191] width 315 height 18
click at [256, 186] on button "确 定" at bounding box center [255, 192] width 29 height 15
drag, startPoint x: 219, startPoint y: 19, endPoint x: 150, endPoint y: 12, distance: 68.8
click at [150, 12] on div "会员账号： Kenixthee" at bounding box center [182, 18] width 89 height 15
paste input "Qian10"
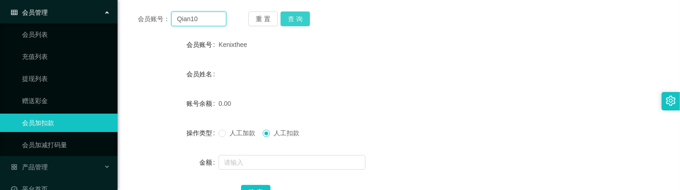
type input "Qian10"
click at [294, 17] on button "查 询" at bounding box center [295, 18] width 29 height 15
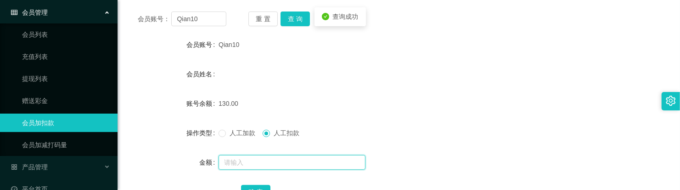
drag, startPoint x: 246, startPoint y: 159, endPoint x: 251, endPoint y: 163, distance: 6.5
click at [247, 159] on input "text" at bounding box center [292, 162] width 147 height 15
type input "130"
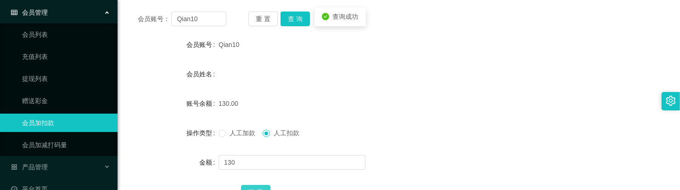
click at [251, 189] on button "确 定" at bounding box center [255, 192] width 29 height 15
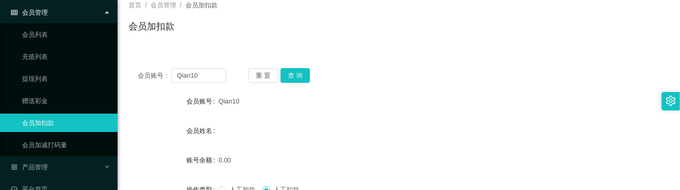
scroll to position [57, 0]
drag, startPoint x: 215, startPoint y: 79, endPoint x: 151, endPoint y: 77, distance: 64.3
paste input "Matchalattae"
type input "Matchalattae"
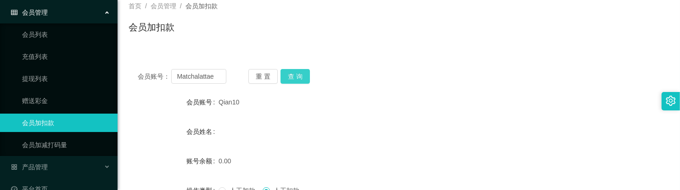
click at [285, 75] on button "查 询" at bounding box center [295, 76] width 29 height 15
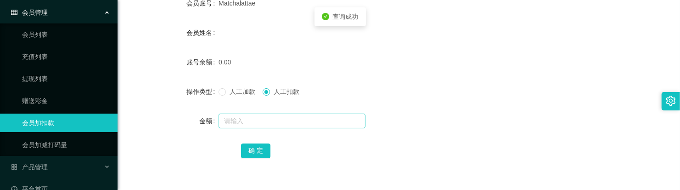
scroll to position [172, 0]
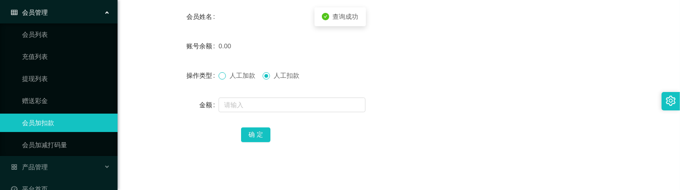
drag, startPoint x: 224, startPoint y: 74, endPoint x: 232, endPoint y: 84, distance: 12.7
click at [225, 74] on span at bounding box center [222, 75] width 7 height 7
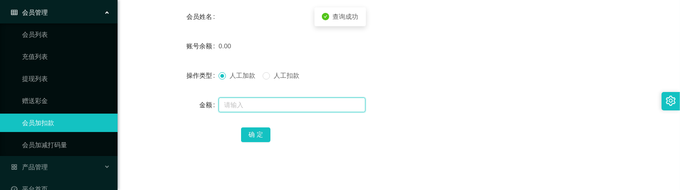
click at [251, 102] on input "text" at bounding box center [292, 104] width 147 height 15
type input "100"
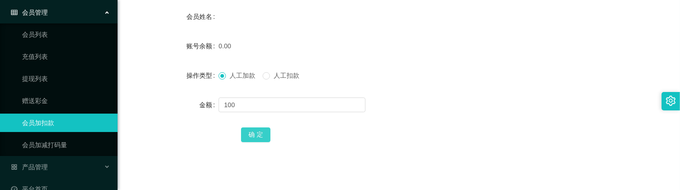
drag, startPoint x: 255, startPoint y: 135, endPoint x: 245, endPoint y: 114, distance: 24.0
click at [255, 135] on button "确 定" at bounding box center [255, 134] width 29 height 15
